Goal: Information Seeking & Learning: Learn about a topic

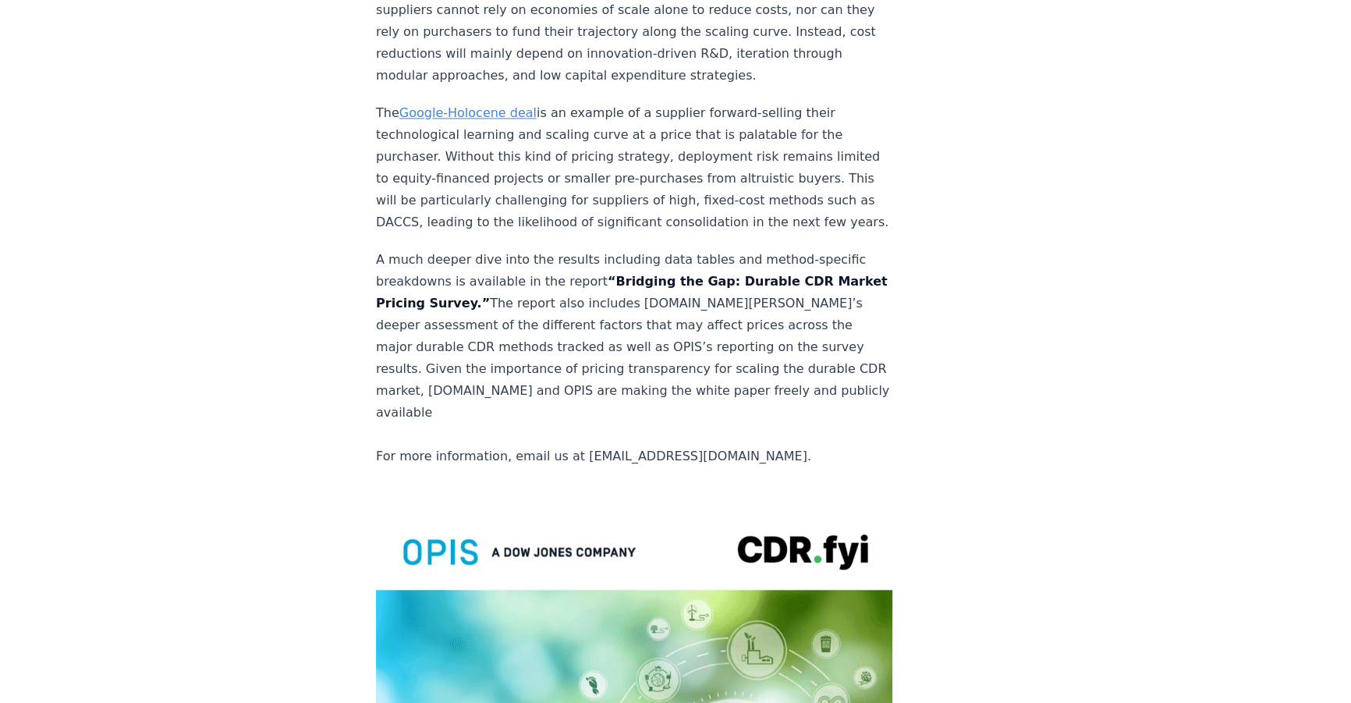
scroll to position [2766, 0]
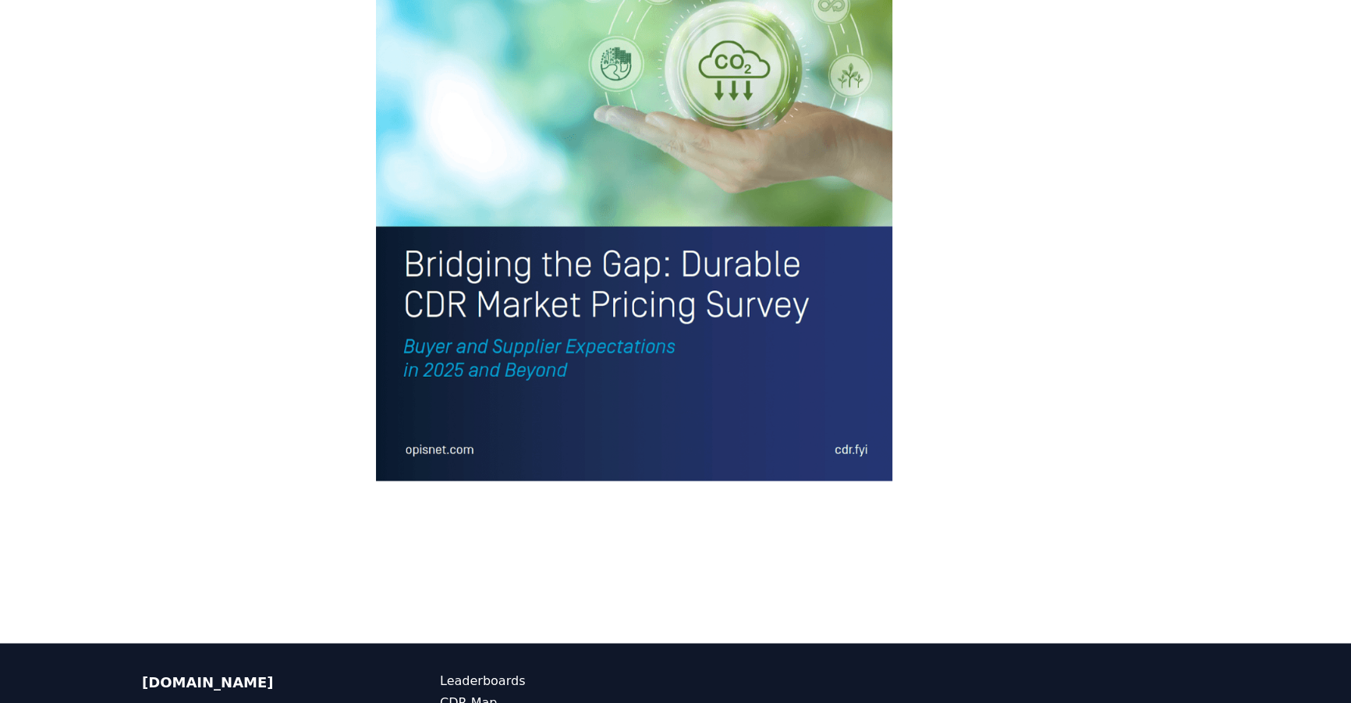
click at [453, 311] on img at bounding box center [634, 143] width 516 height 673
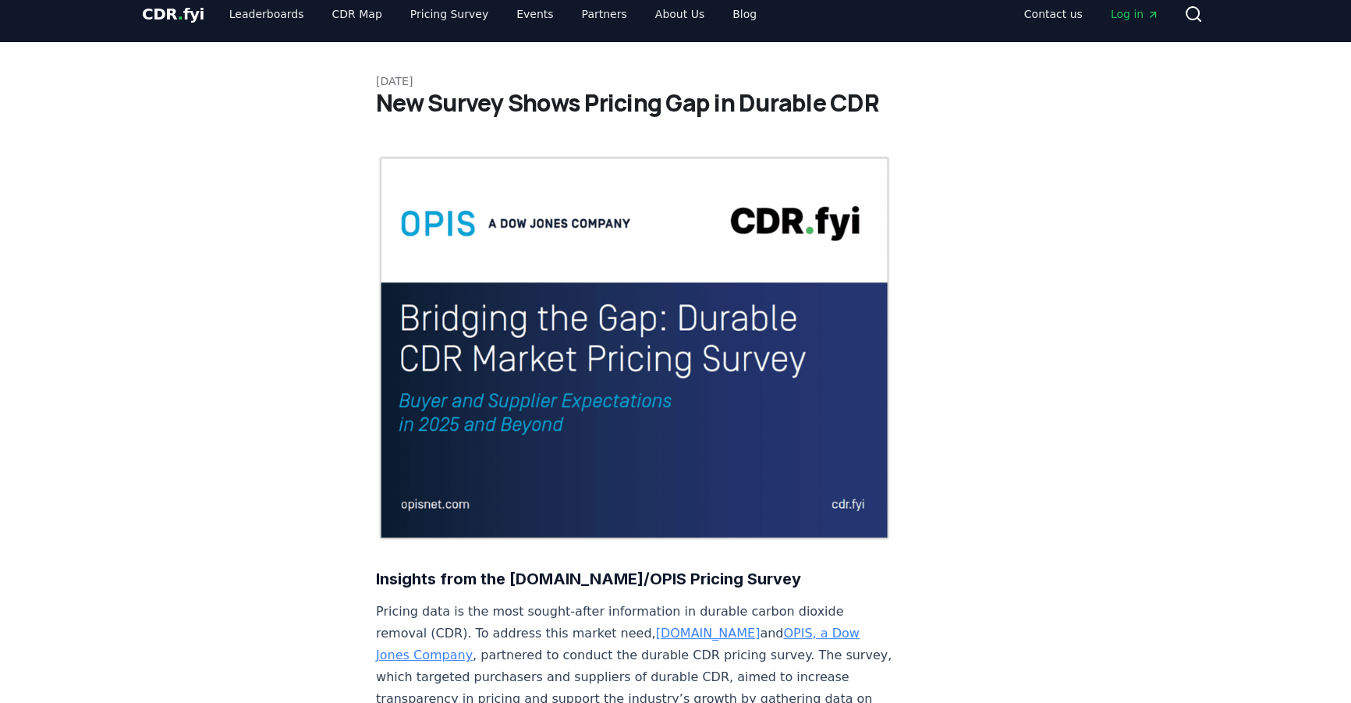
scroll to position [0, 0]
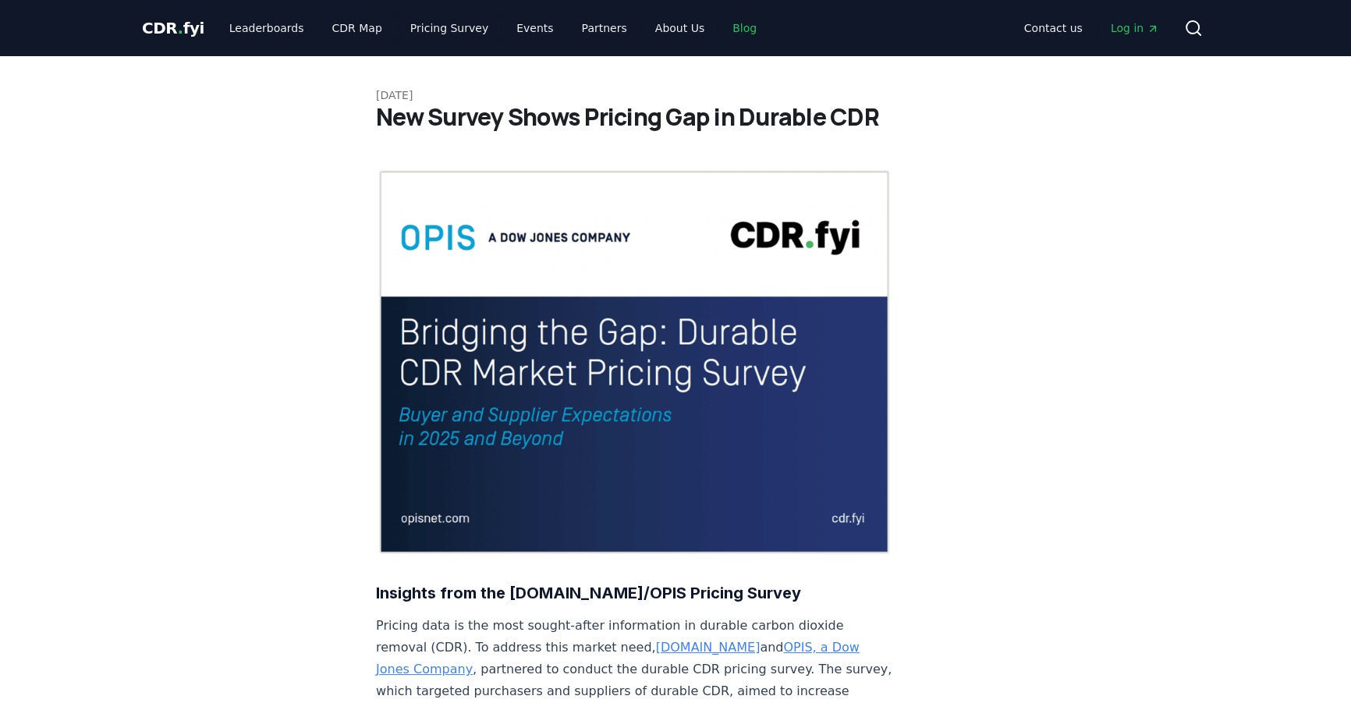
click at [721, 37] on link "Blog" at bounding box center [744, 28] width 49 height 28
click at [720, 30] on link "Blog" at bounding box center [744, 28] width 49 height 28
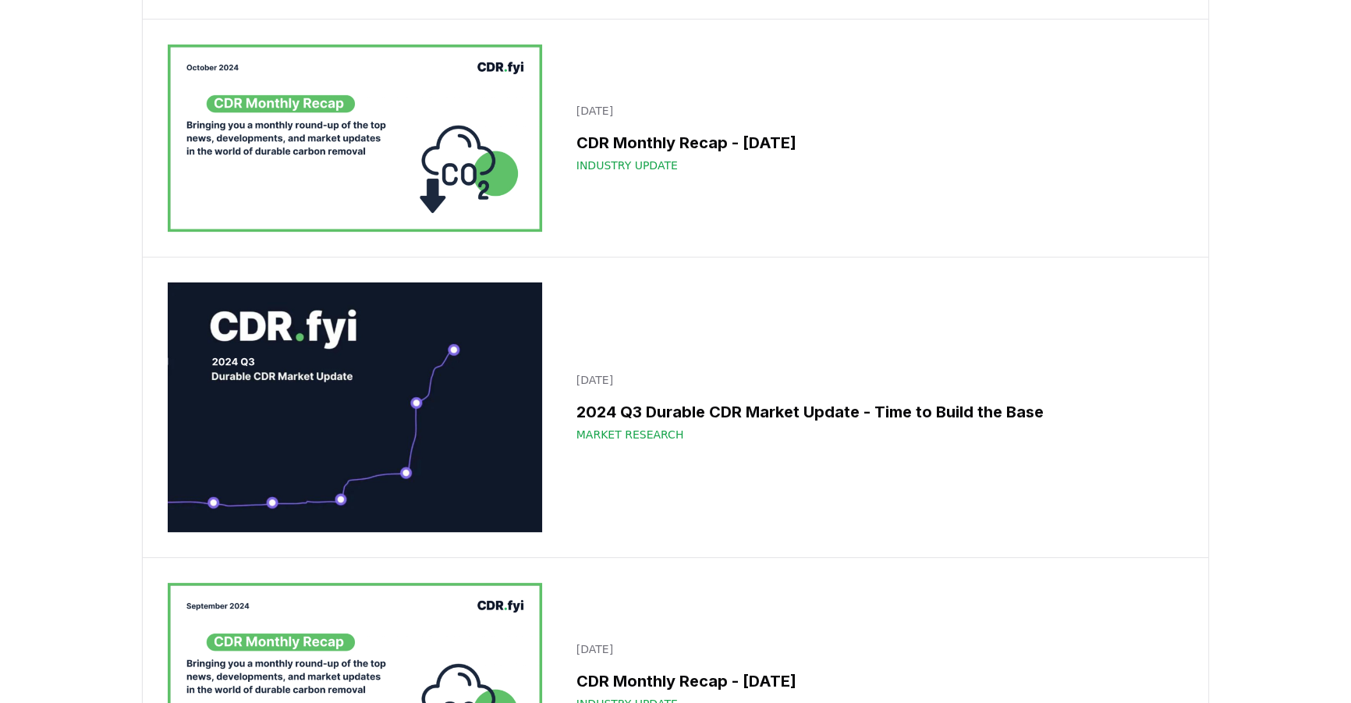
scroll to position [15479, 0]
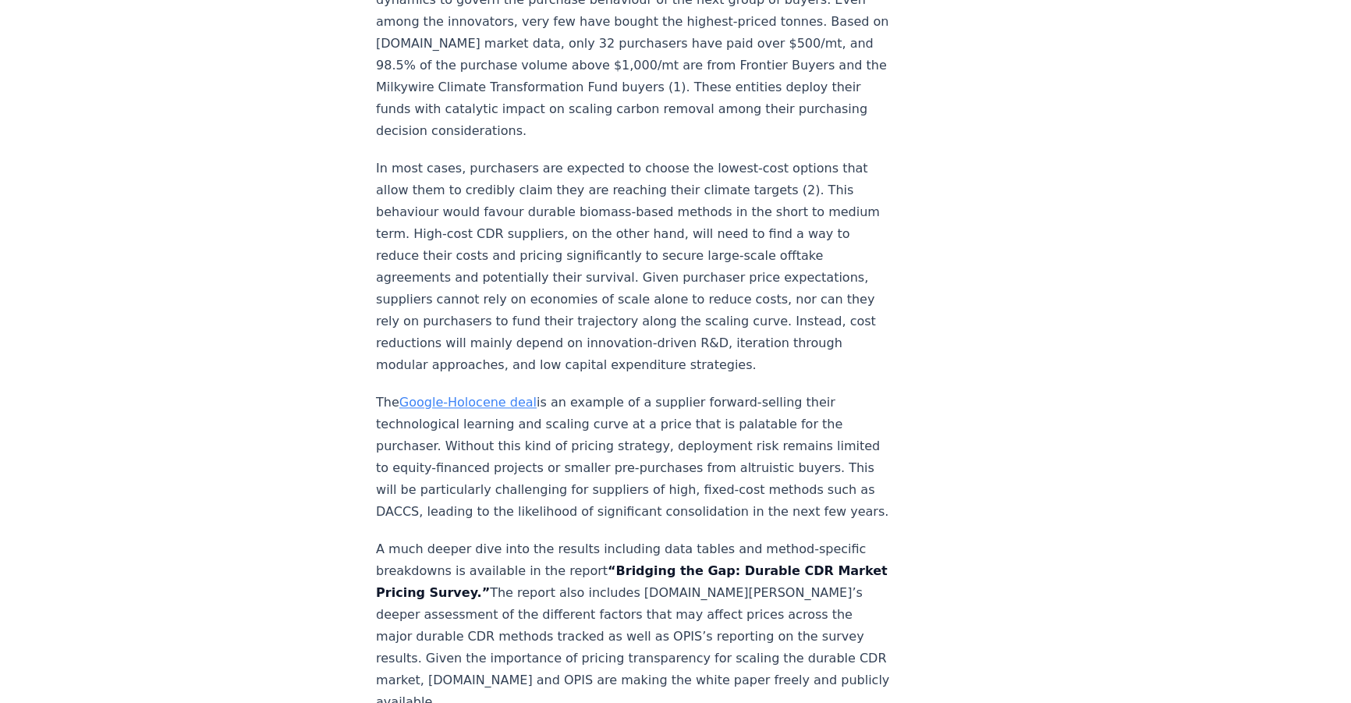
scroll to position [2624, 0]
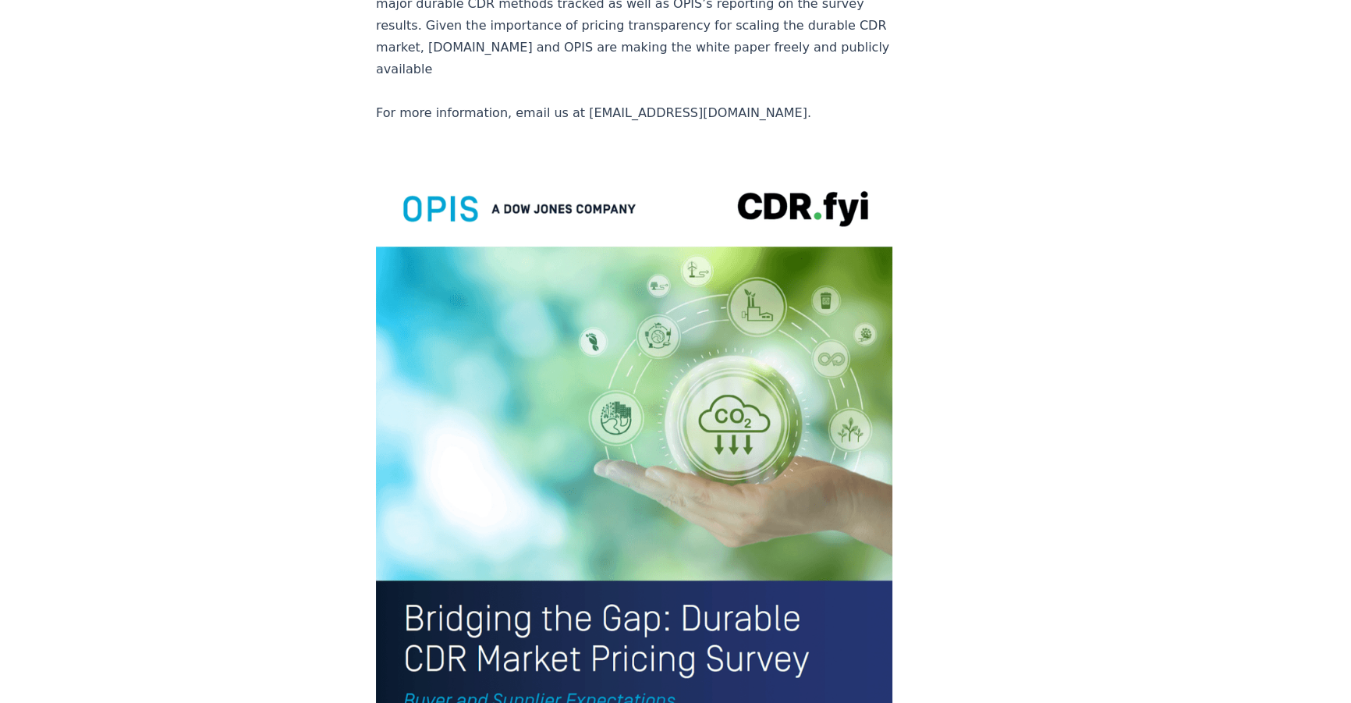
click at [624, 385] on img at bounding box center [634, 497] width 516 height 673
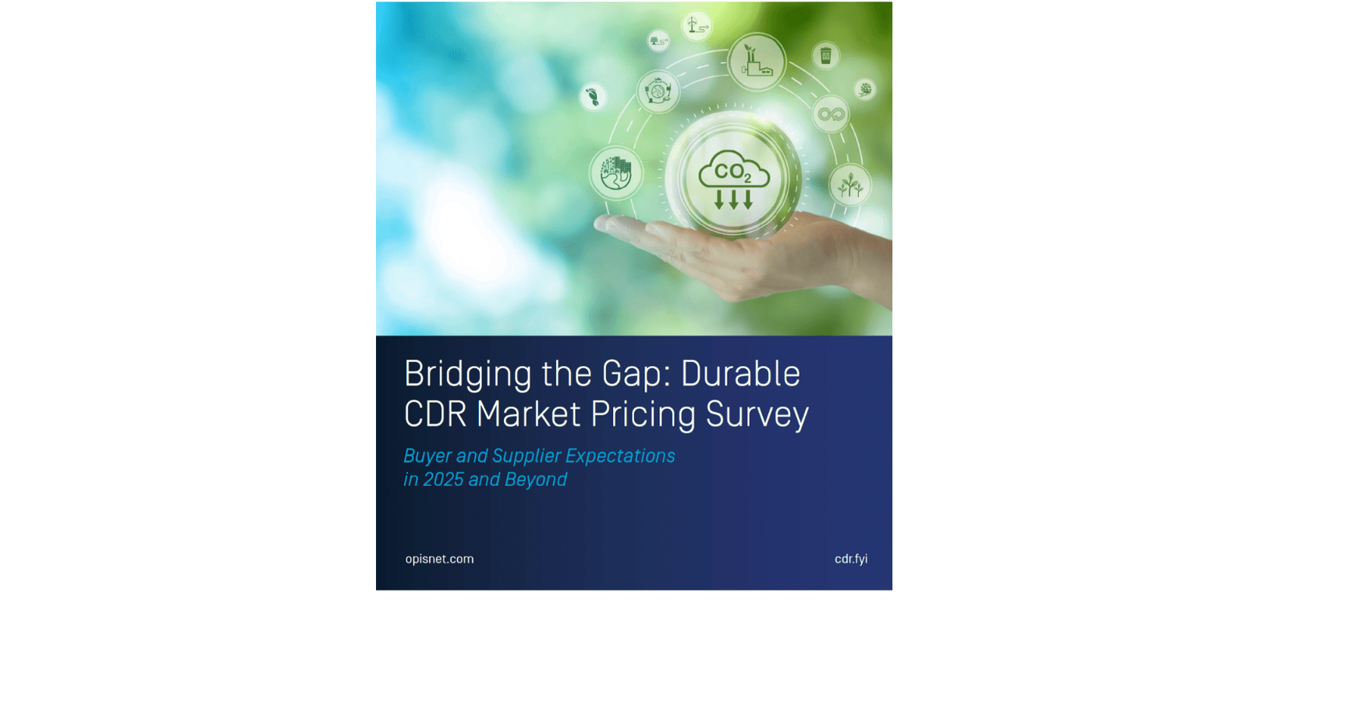
scroll to position [3404, 0]
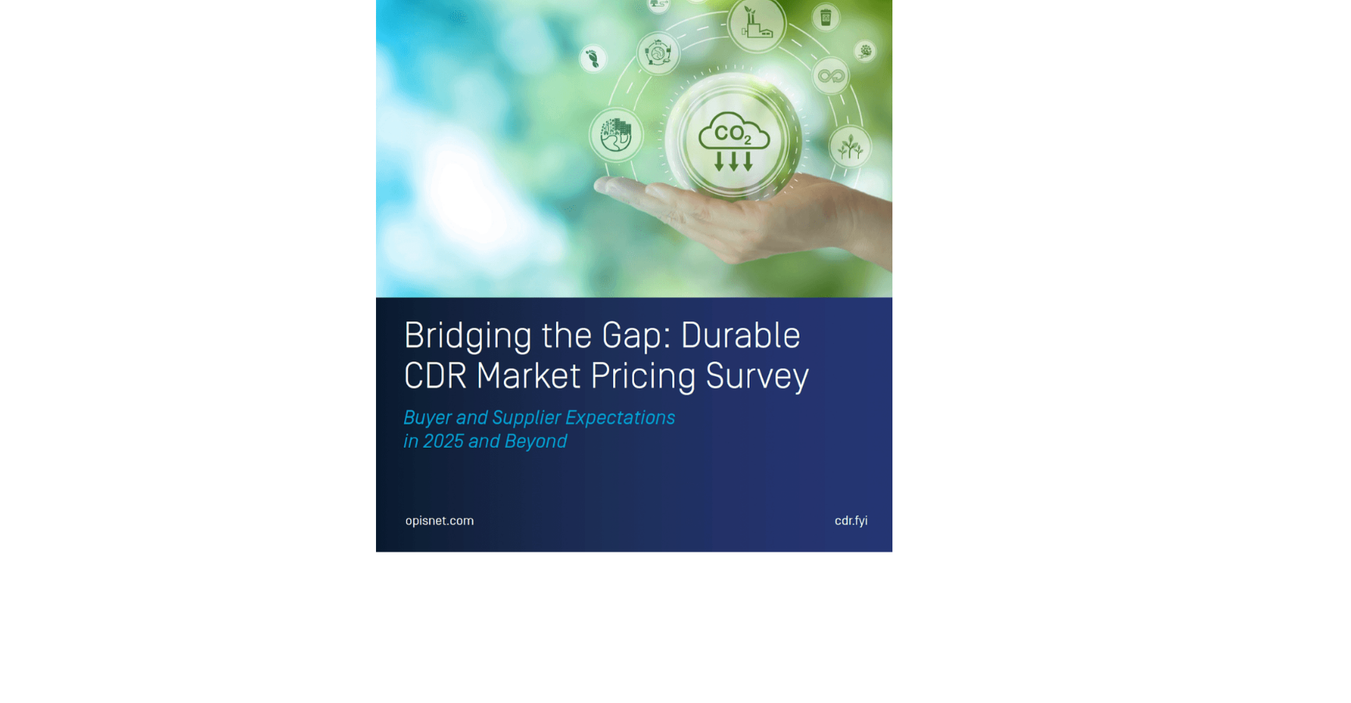
click at [630, 367] on img at bounding box center [634, 214] width 516 height 673
